Goal: Transaction & Acquisition: Purchase product/service

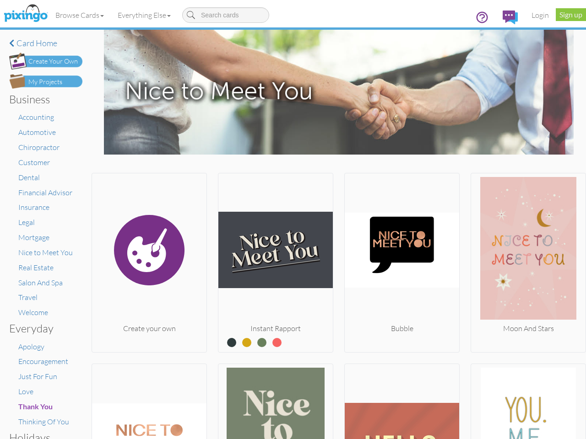
click at [293, 220] on img at bounding box center [275, 250] width 114 height 146
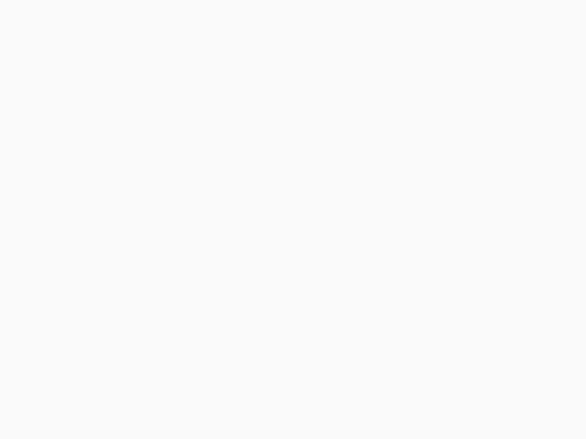
click at [80, 15] on body at bounding box center [293, 219] width 586 height 439
click at [146, 15] on body at bounding box center [293, 219] width 586 height 439
click at [148, 261] on body at bounding box center [293, 219] width 586 height 439
click at [273, 261] on body at bounding box center [293, 219] width 586 height 439
click at [397, 261] on body at bounding box center [293, 219] width 586 height 439
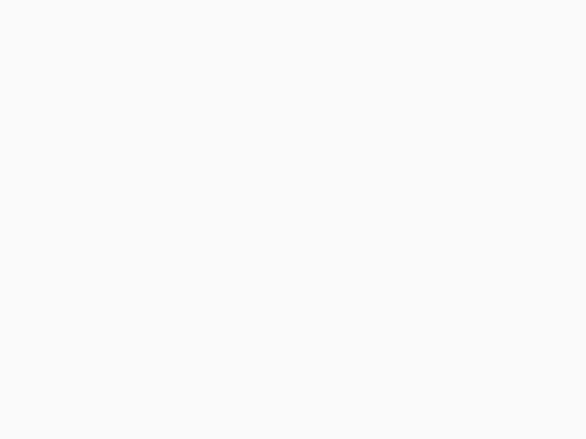
click at [521, 261] on body at bounding box center [293, 219] width 586 height 439
click at [148, 401] on body at bounding box center [293, 219] width 586 height 439
click at [273, 401] on body at bounding box center [293, 219] width 586 height 439
click at [397, 401] on body at bounding box center [293, 219] width 586 height 439
